Goal: Complete application form

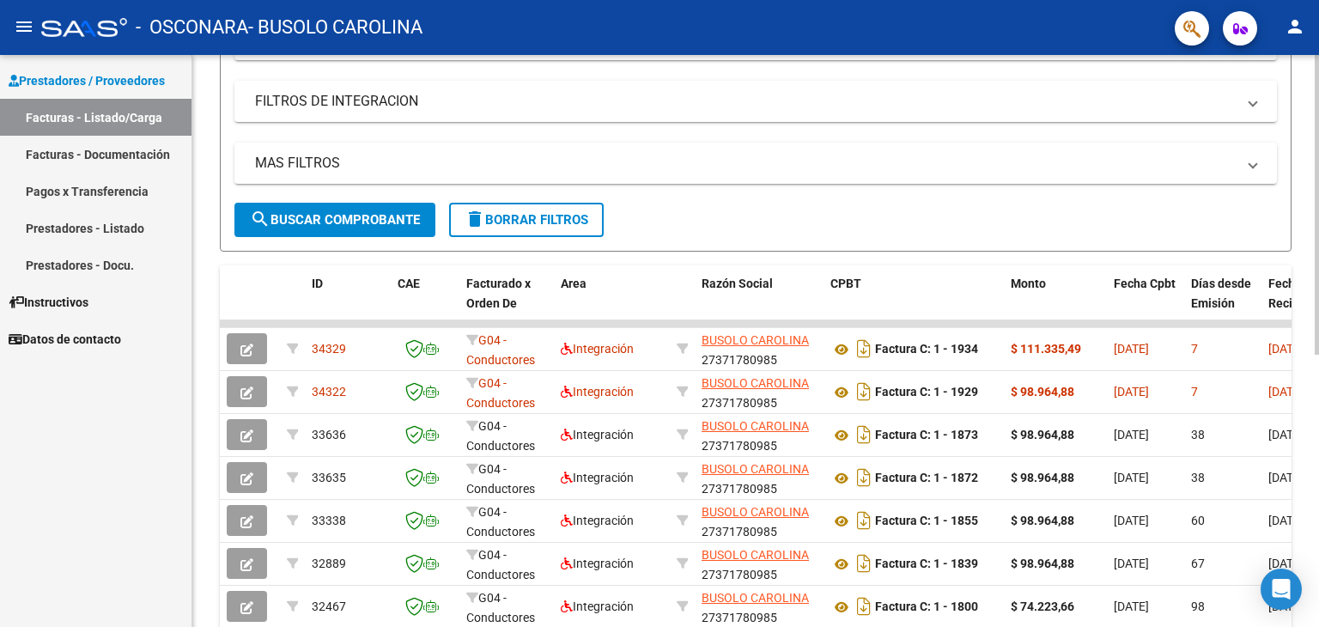
scroll to position [353, 0]
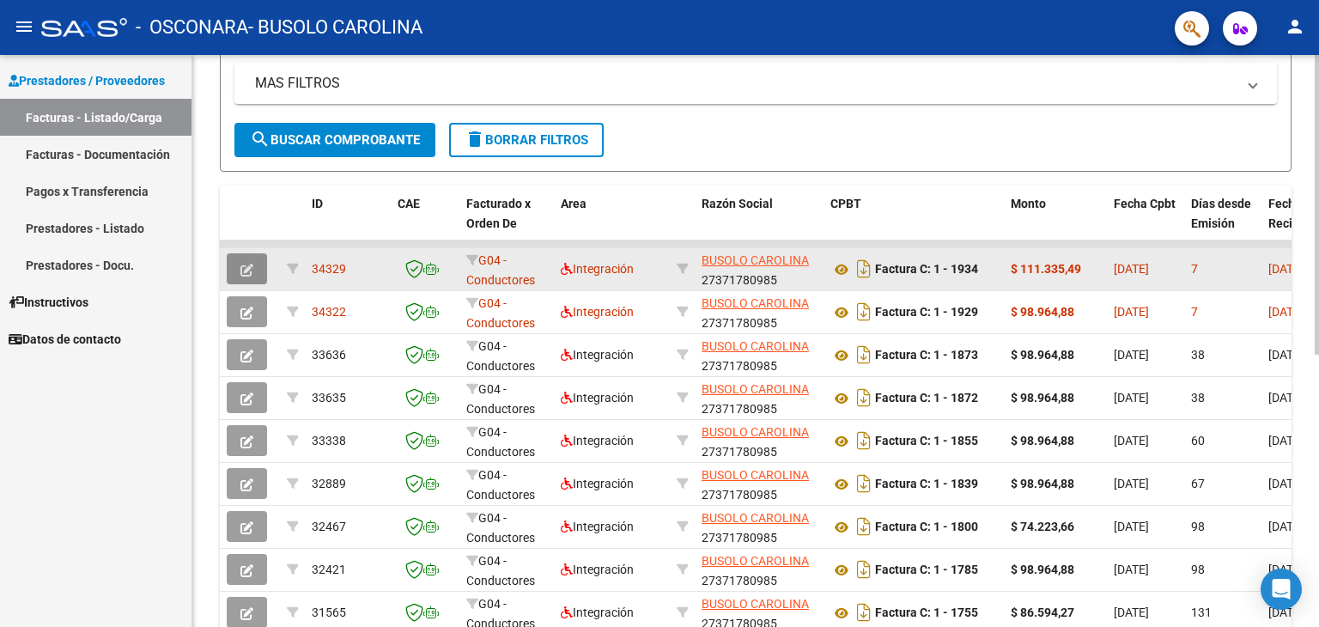
click at [233, 271] on button "button" at bounding box center [247, 268] width 40 height 31
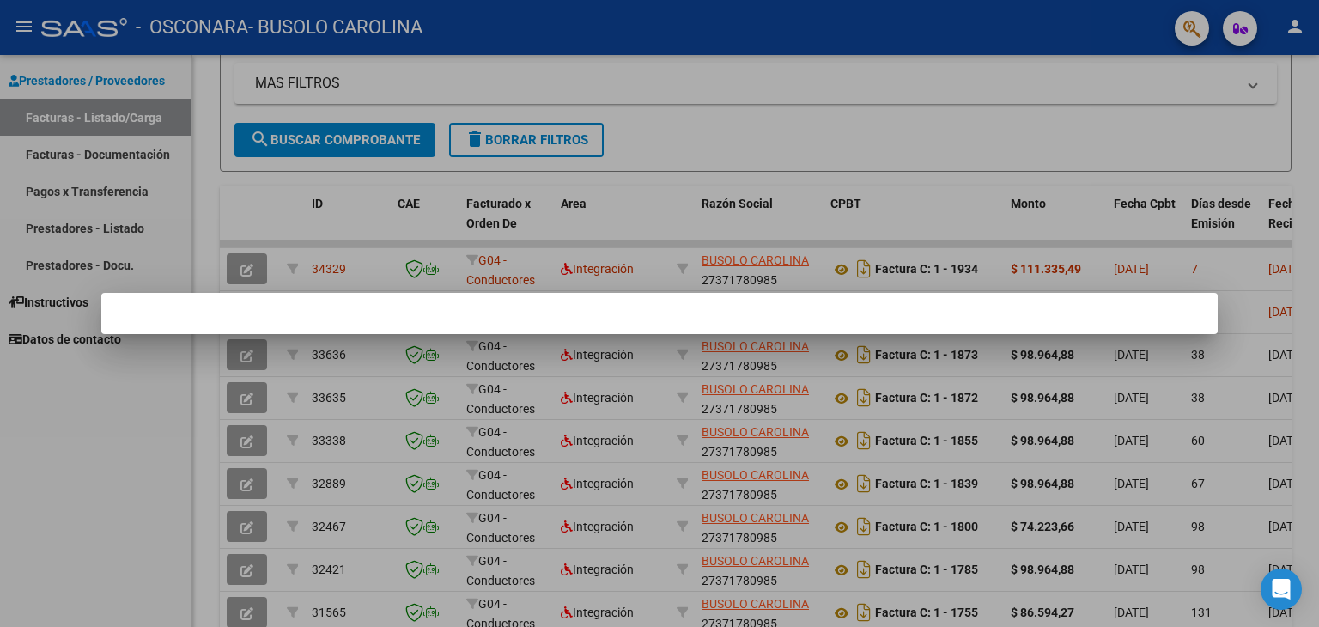
click at [632, 333] on mat-dialog-container at bounding box center [659, 313] width 1116 height 41
click at [671, 156] on div at bounding box center [659, 313] width 1319 height 627
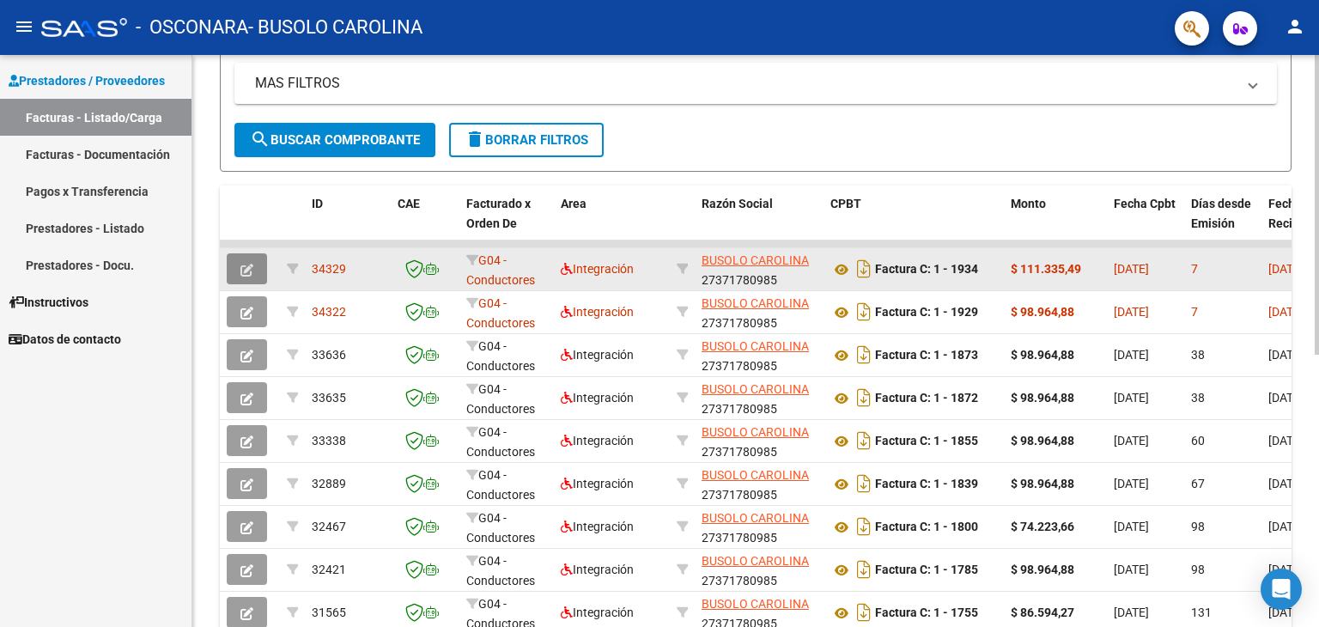
click at [261, 274] on button "button" at bounding box center [247, 268] width 40 height 31
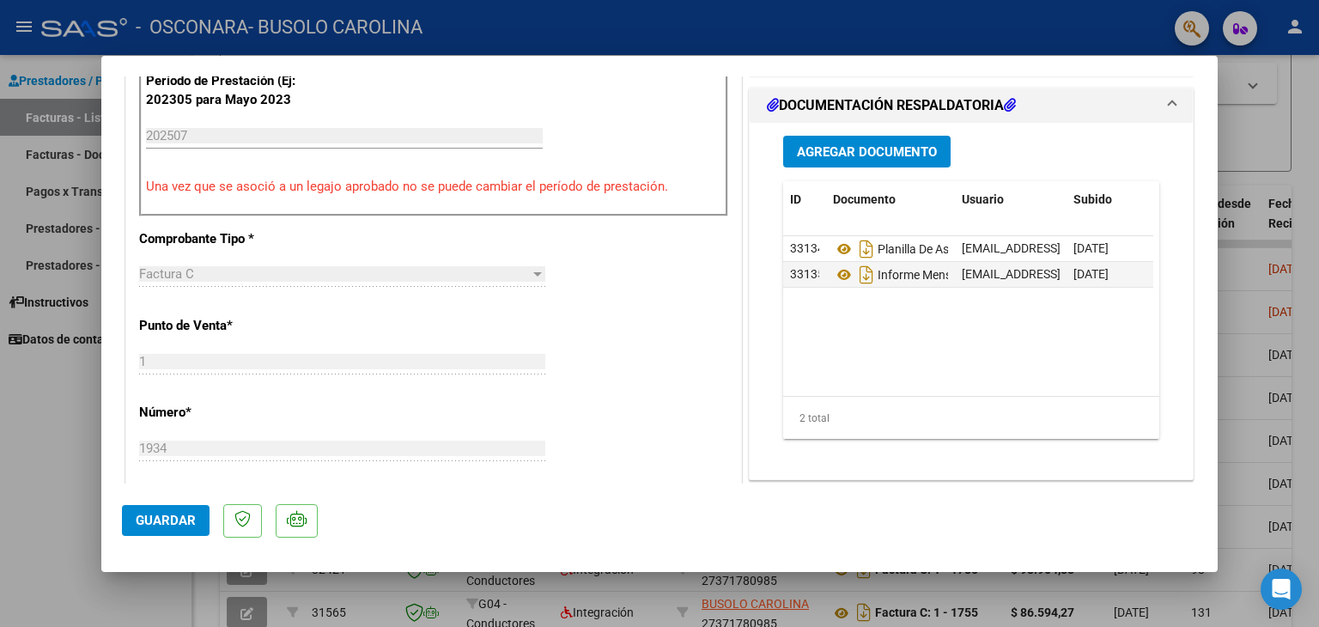
scroll to position [474, 0]
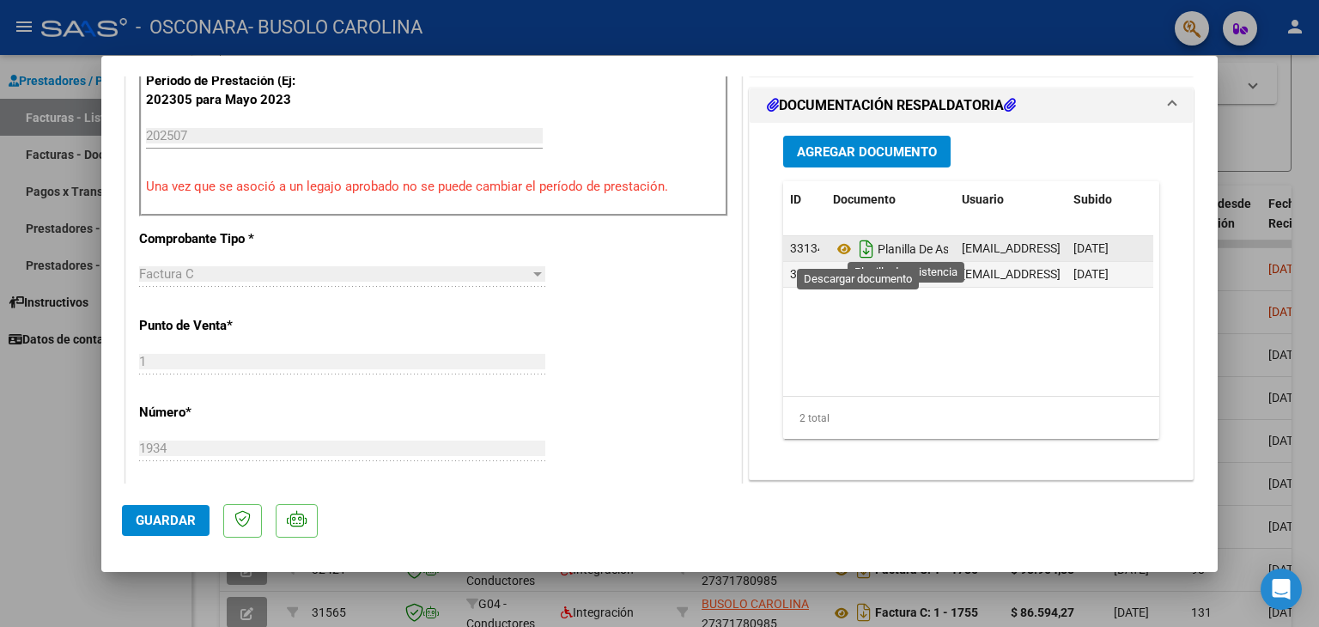
click at [855, 247] on icon "Descargar documento" at bounding box center [866, 248] width 22 height 27
click at [909, 248] on span "Planilla De Asistencia" at bounding box center [911, 249] width 157 height 14
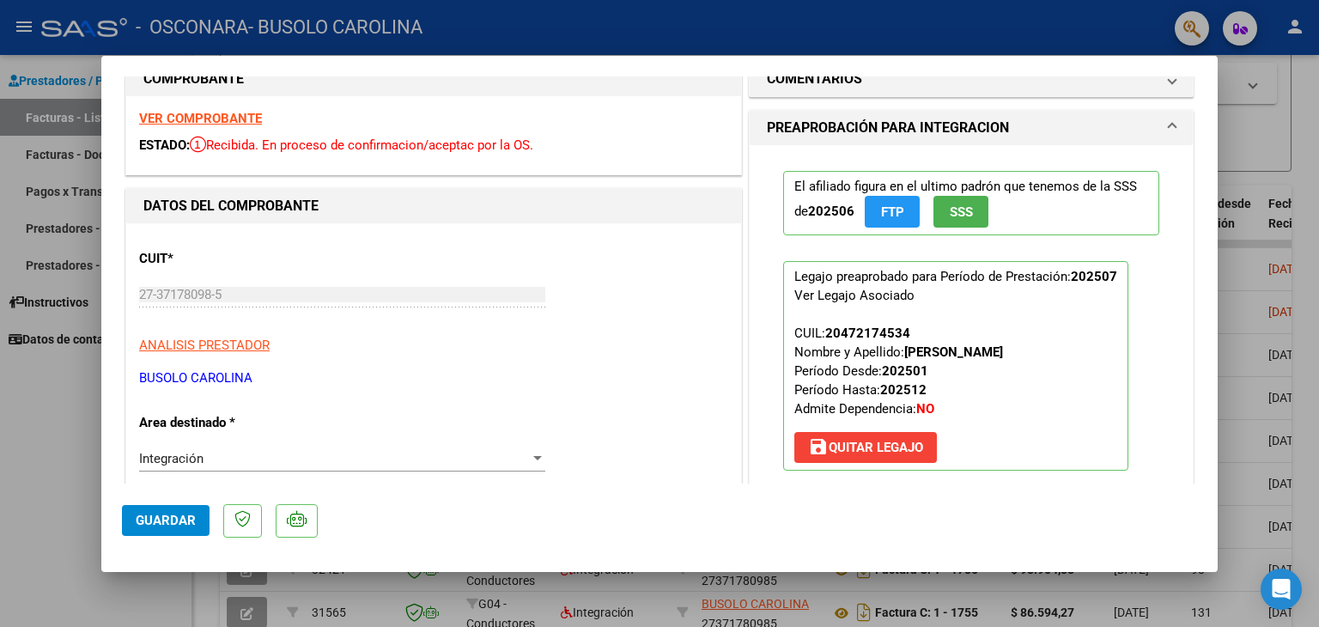
scroll to position [0, 0]
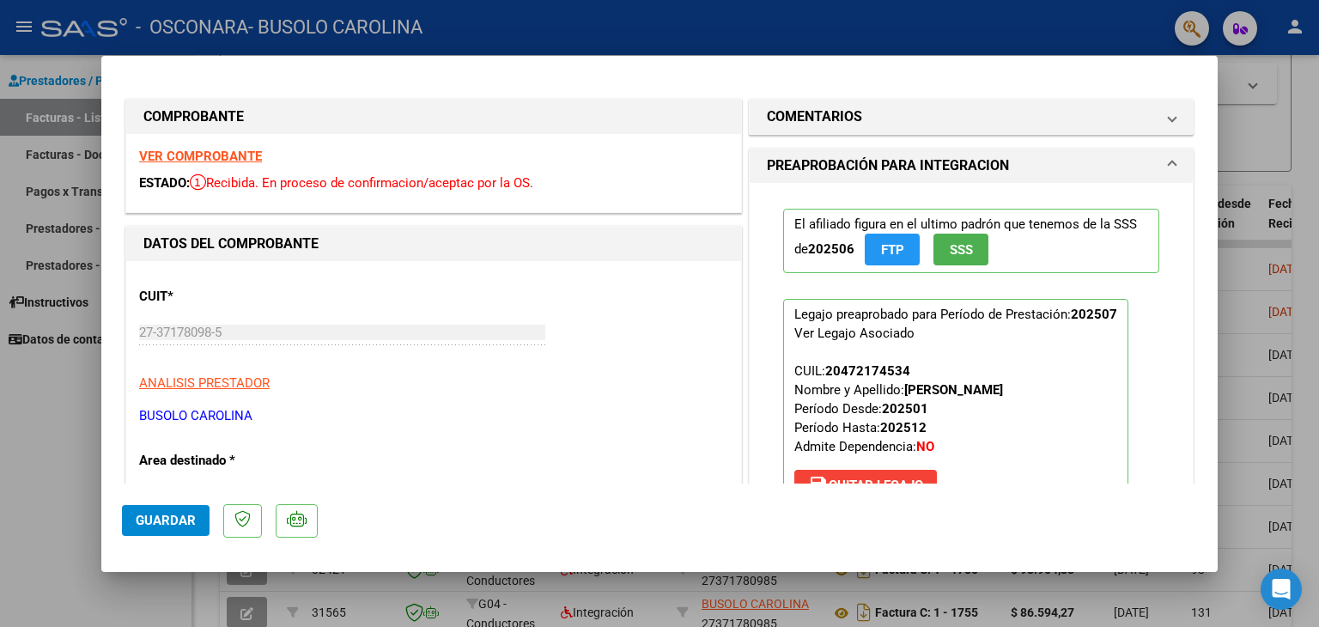
click at [82, 394] on div at bounding box center [659, 313] width 1319 height 627
type input "$ 0,00"
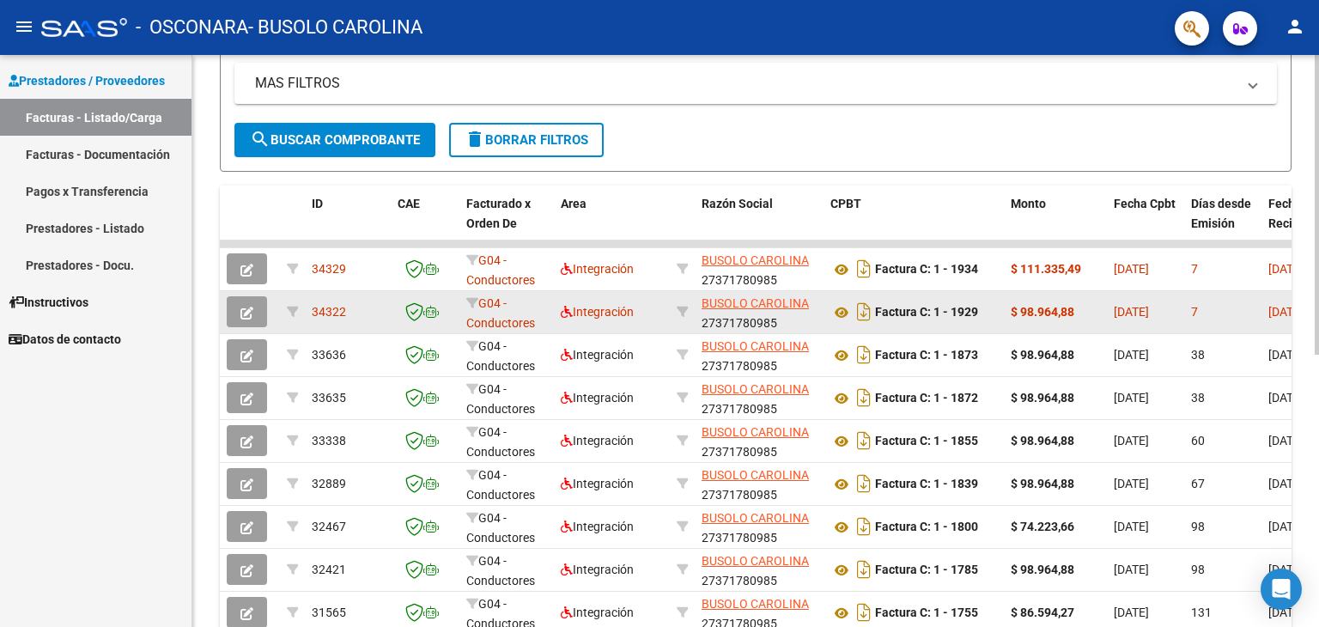
click at [255, 308] on button "button" at bounding box center [247, 311] width 40 height 31
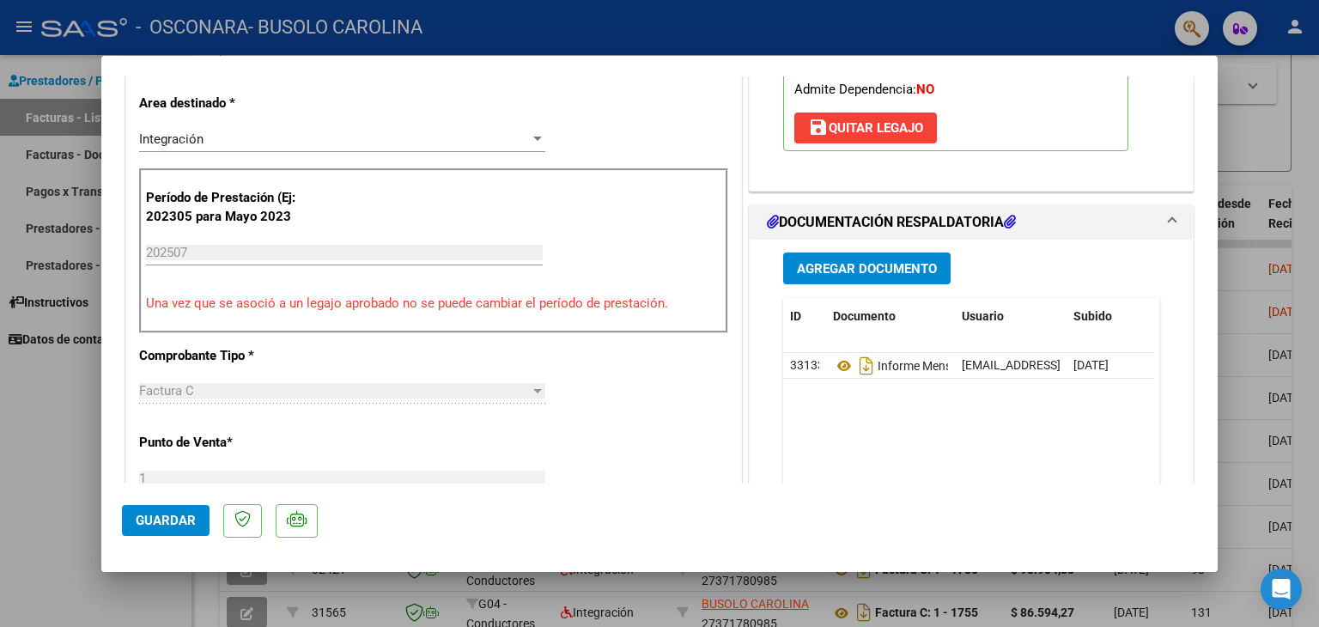
scroll to position [361, 0]
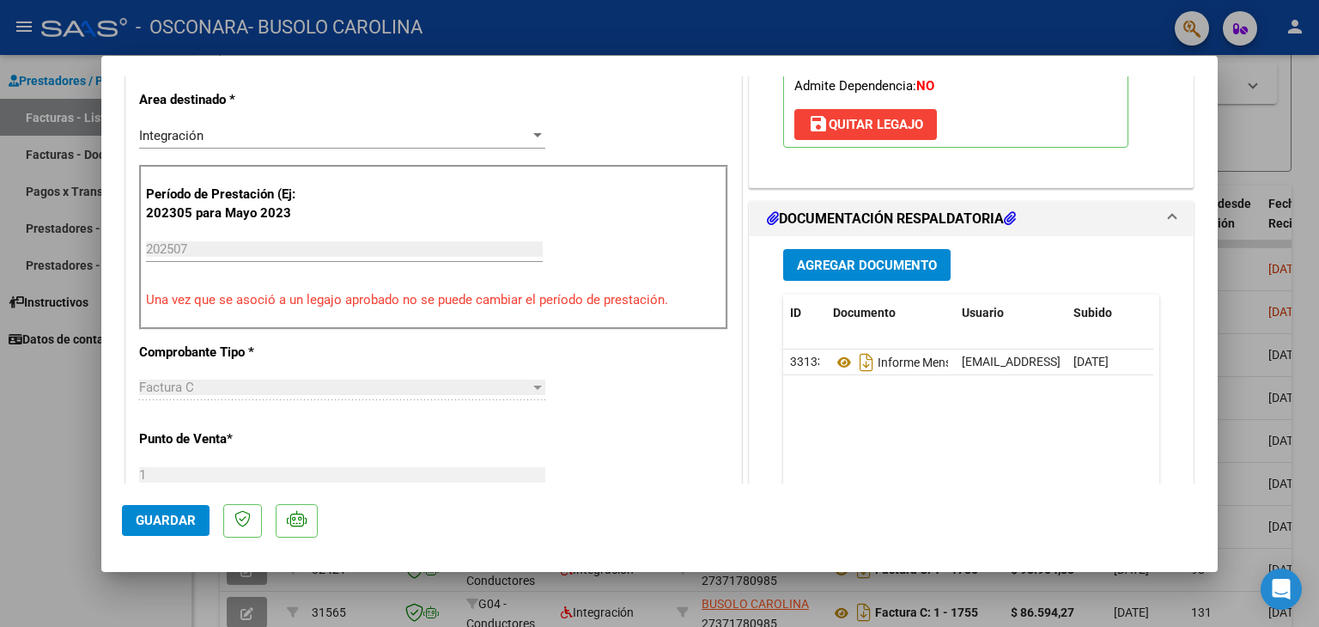
click at [846, 271] on span "Agregar Documento" at bounding box center [867, 265] width 140 height 15
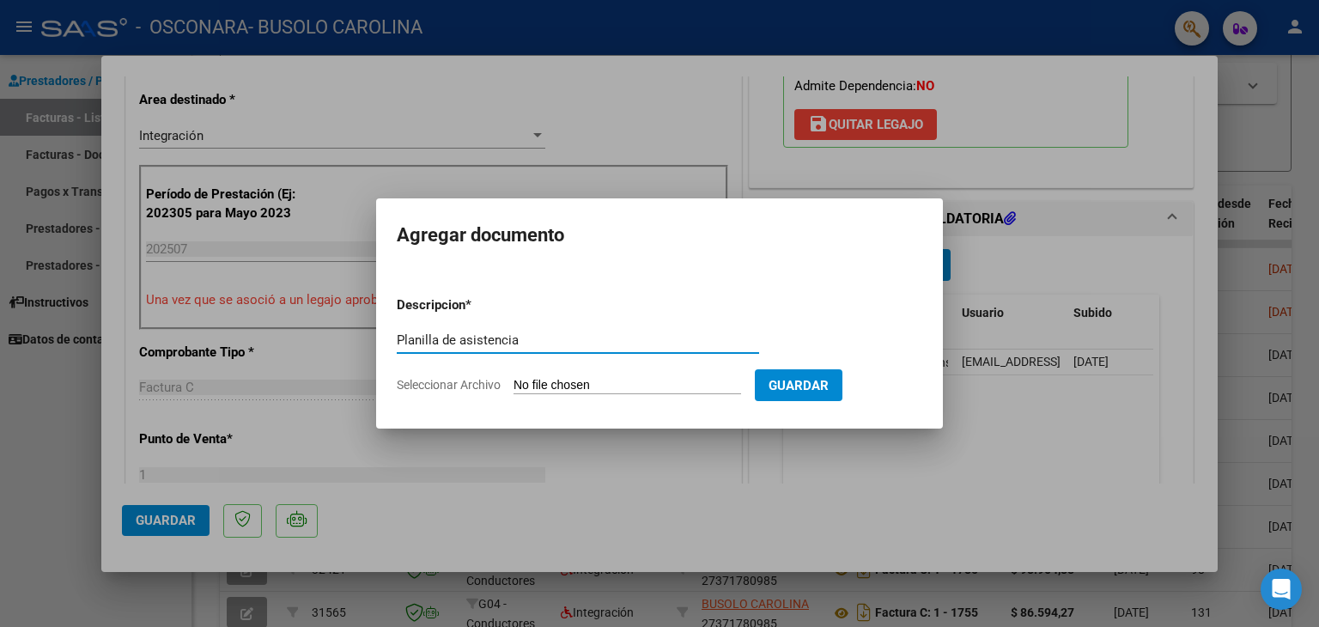
type input "Planilla de asistencia"
click at [569, 382] on input "Seleccionar Archivo" at bounding box center [628, 386] width 228 height 16
type input "C:\fakepath\Asist [PERSON_NAME] [DATE].pdf"
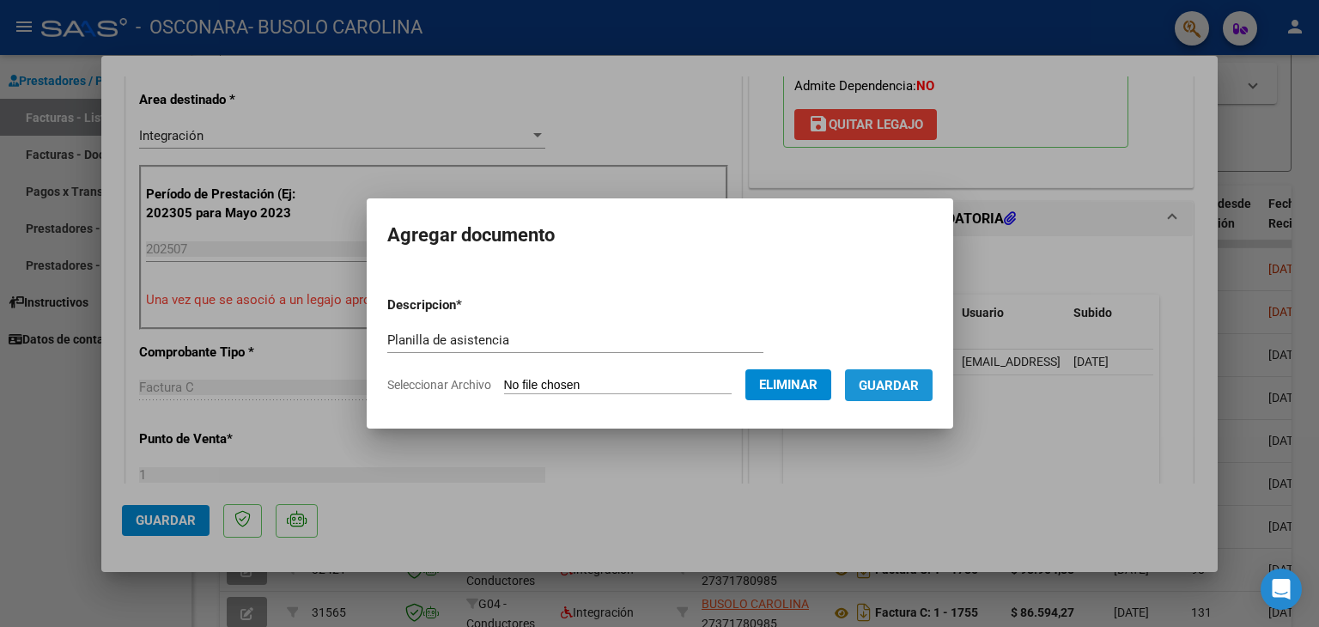
click at [927, 375] on button "Guardar" at bounding box center [889, 385] width 88 height 32
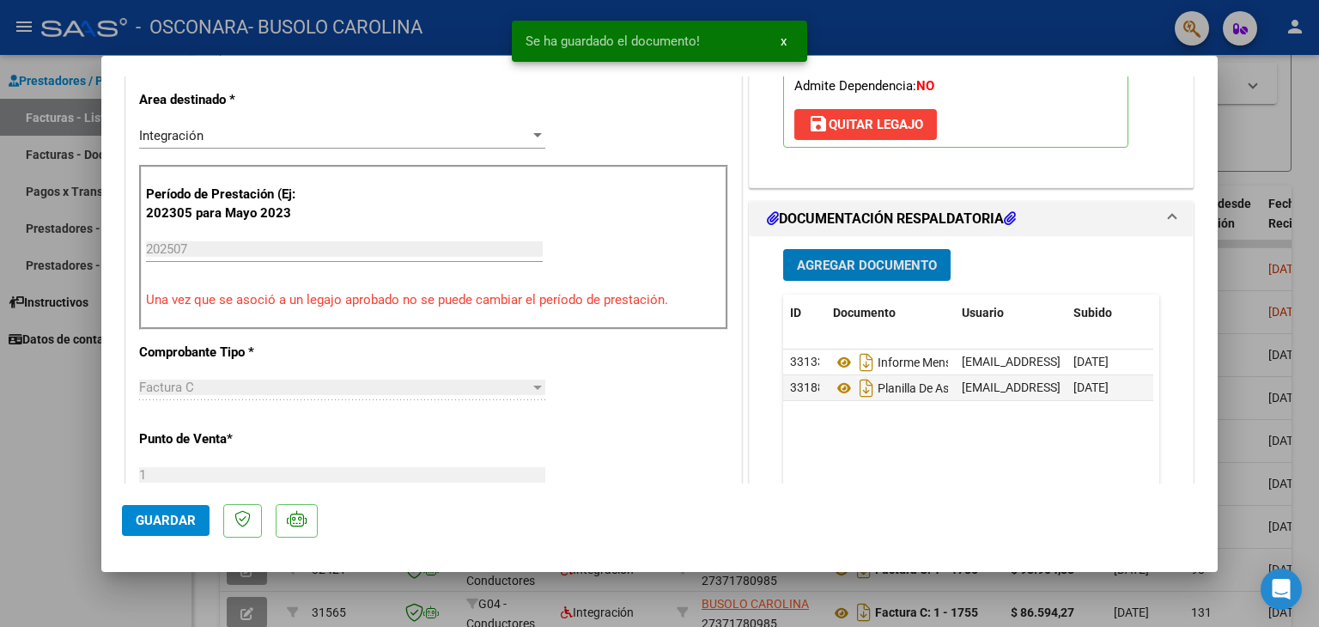
click at [145, 525] on span "Guardar" at bounding box center [166, 520] width 60 height 15
click at [10, 480] on div at bounding box center [659, 313] width 1319 height 627
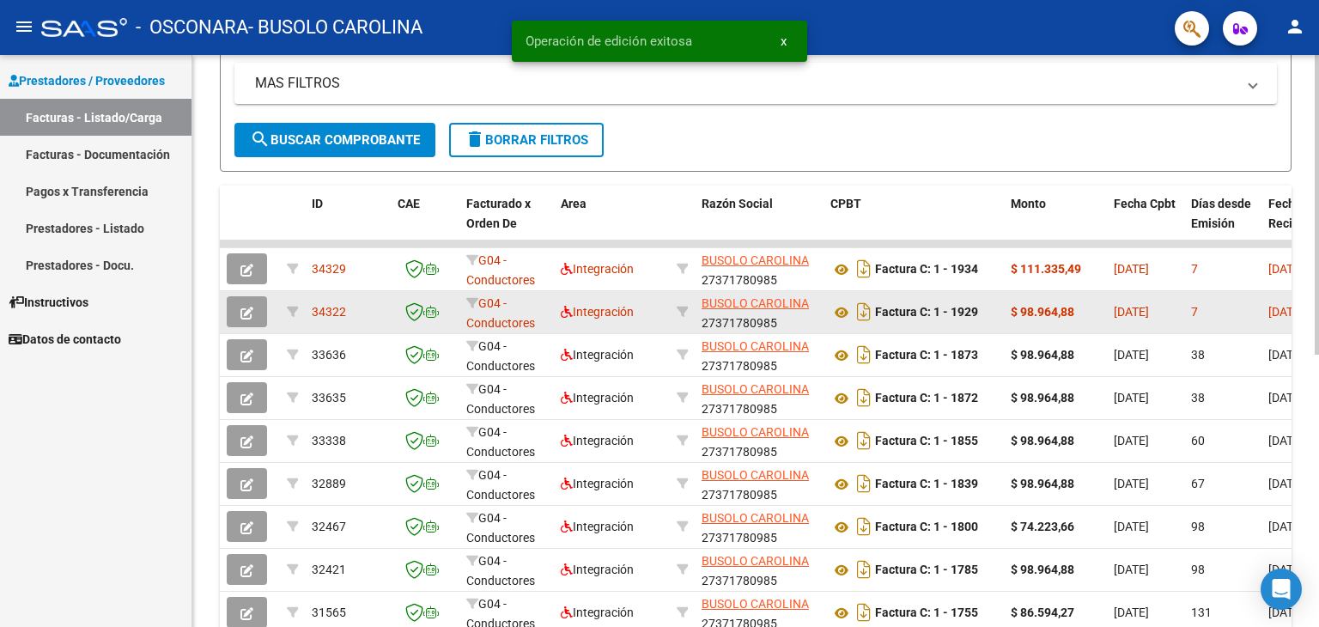
click at [245, 313] on icon "button" at bounding box center [246, 313] width 13 height 13
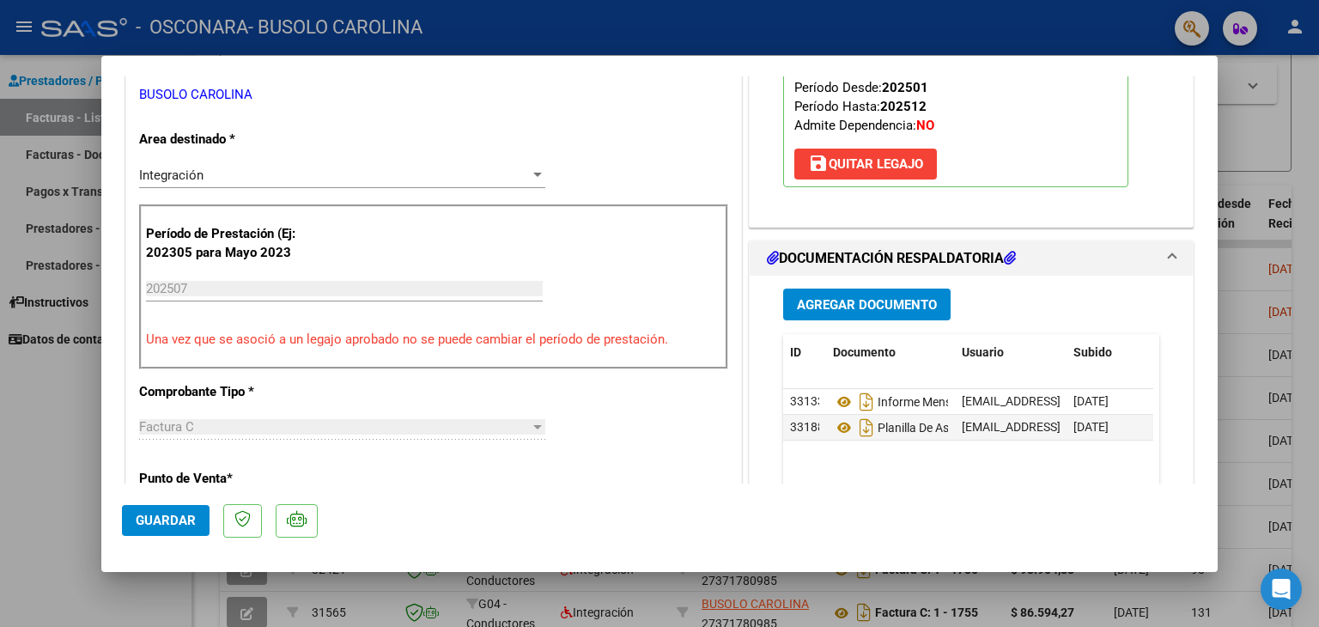
scroll to position [328, 0]
